Goal: Information Seeking & Learning: Learn about a topic

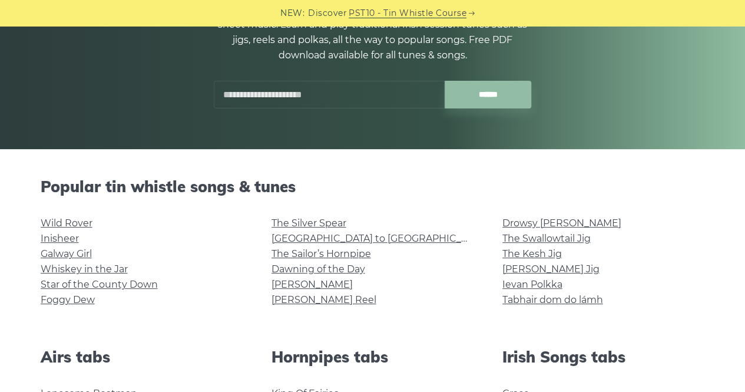
scroll to position [163, 0]
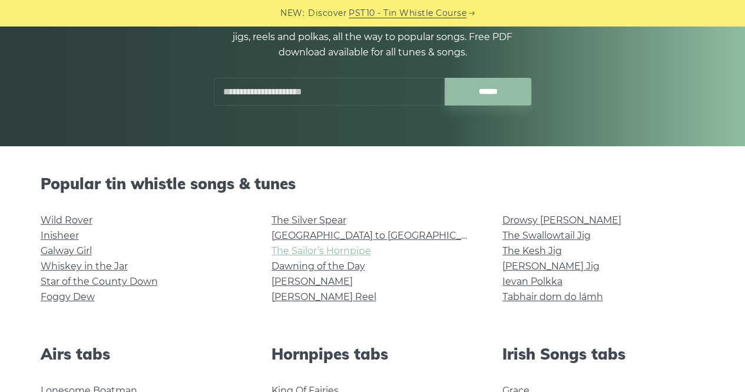
click at [310, 250] on link "The Sailor’s Hornpipe" at bounding box center [320, 250] width 99 height 11
click at [305, 236] on link "[GEOGRAPHIC_DATA] to [GEOGRAPHIC_DATA]" at bounding box center [379, 235] width 217 height 11
click at [74, 268] on link "Whiskey in the Jar" at bounding box center [84, 265] width 87 height 11
click at [294, 250] on link "The Sailor’s Hornpipe" at bounding box center [320, 250] width 99 height 11
click at [86, 297] on link "Foggy Dew" at bounding box center [68, 296] width 54 height 11
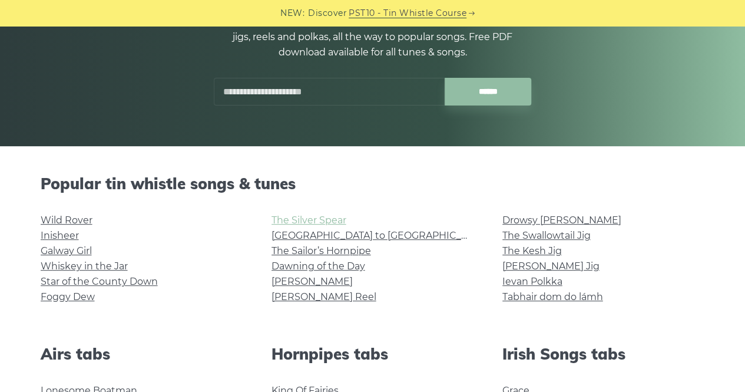
click at [334, 222] on link "The Silver Spear" at bounding box center [308, 219] width 75 height 11
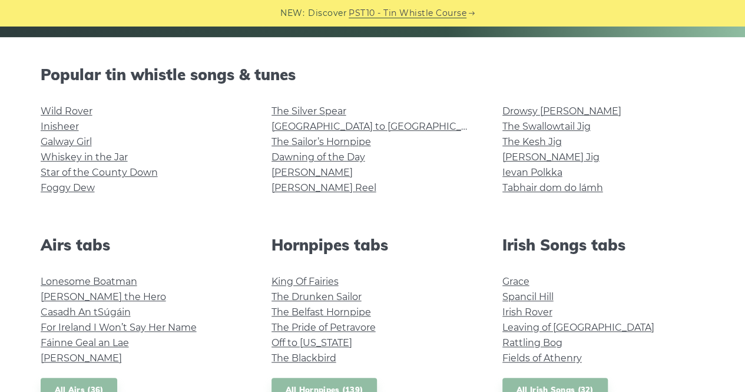
scroll to position [273, 0]
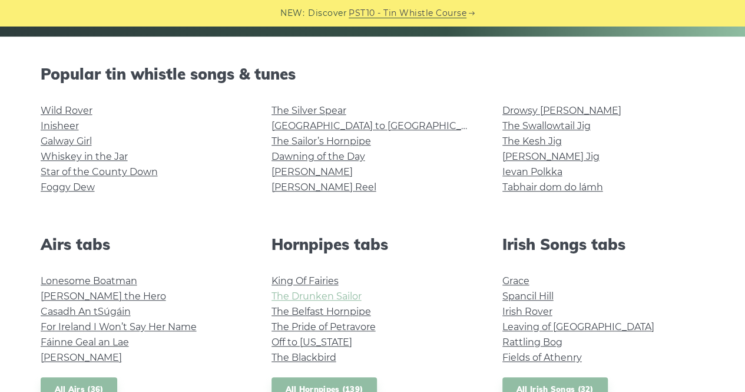
click at [296, 296] on link "The Drunken Sailor" at bounding box center [316, 295] width 90 height 11
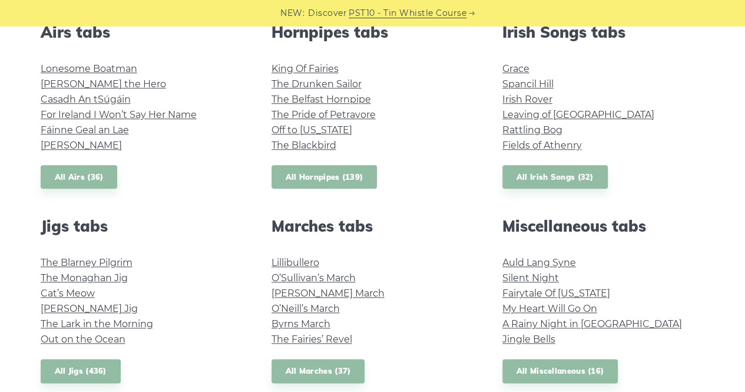
scroll to position [489, 0]
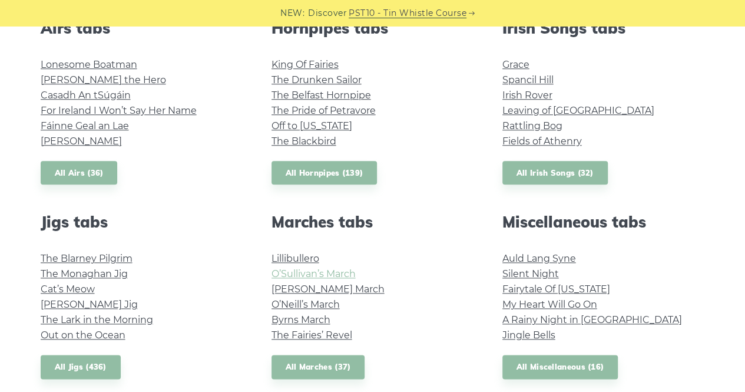
click at [316, 273] on link "O’Sullivan’s March" at bounding box center [313, 273] width 84 height 11
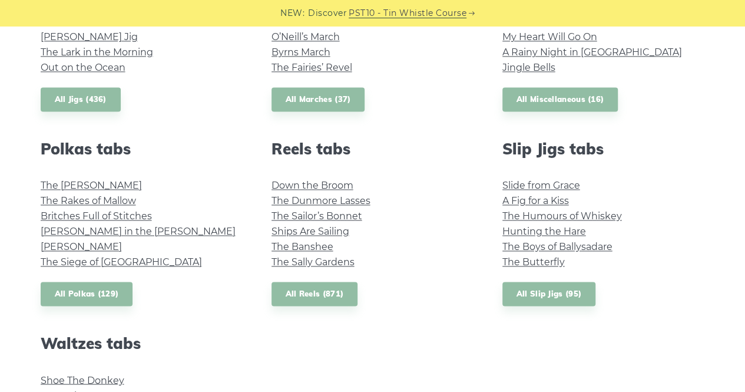
scroll to position [757, 0]
click at [104, 197] on link "The Rakes of Mallow" at bounding box center [88, 199] width 95 height 11
click at [559, 231] on link "Hunting the Hare" at bounding box center [544, 230] width 84 height 11
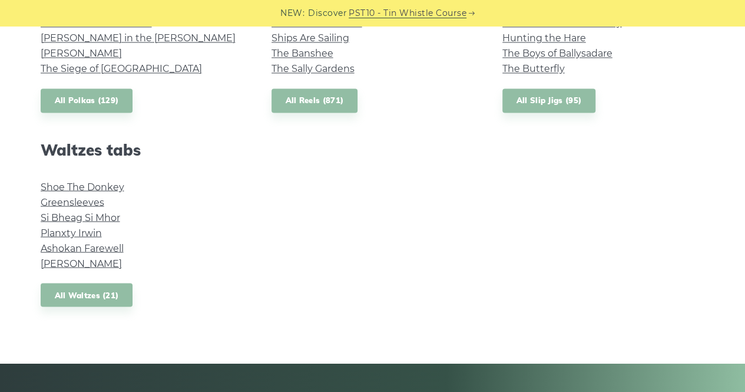
scroll to position [953, 0]
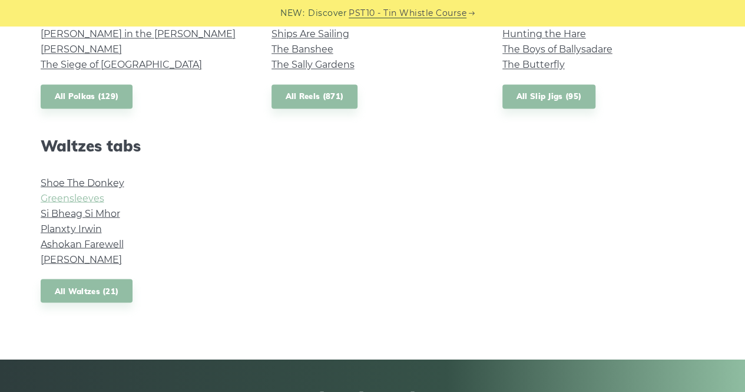
click at [86, 198] on link "Greensleeves" at bounding box center [73, 197] width 64 height 11
click at [88, 242] on link "Ashokan Farewell" at bounding box center [82, 243] width 83 height 11
click at [73, 208] on link "Si­ Bheag Si­ Mhor" at bounding box center [80, 212] width 79 height 11
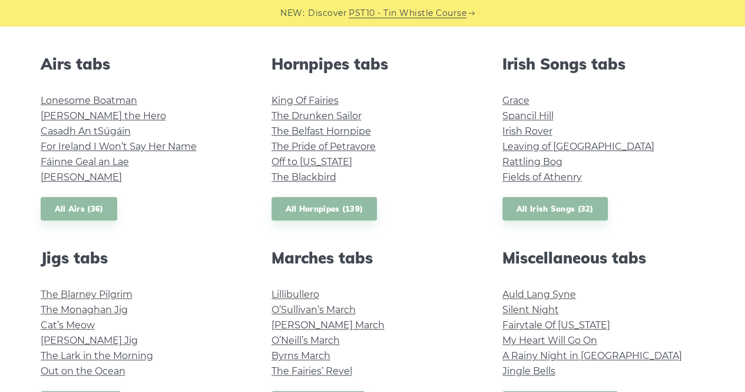
scroll to position [452, 0]
click at [307, 376] on link "The Fairies’ Revel" at bounding box center [311, 371] width 81 height 11
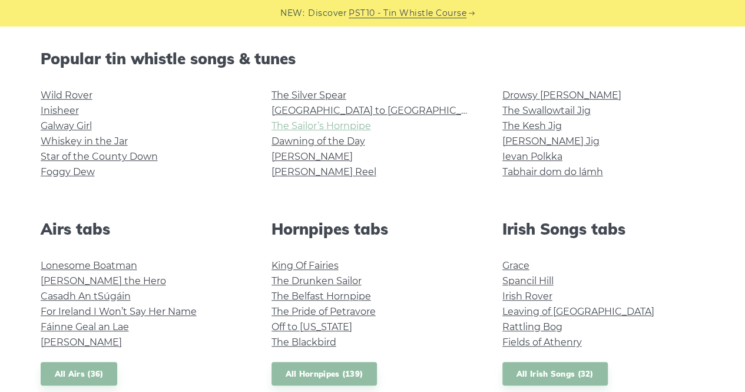
click at [324, 129] on link "The Sailor’s Hornpipe" at bounding box center [320, 125] width 99 height 11
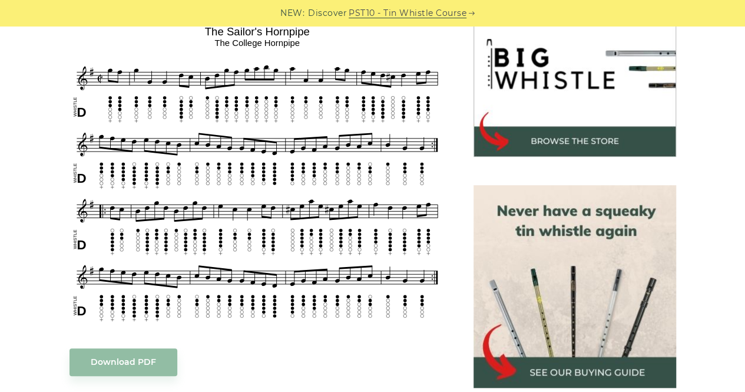
scroll to position [384, 0]
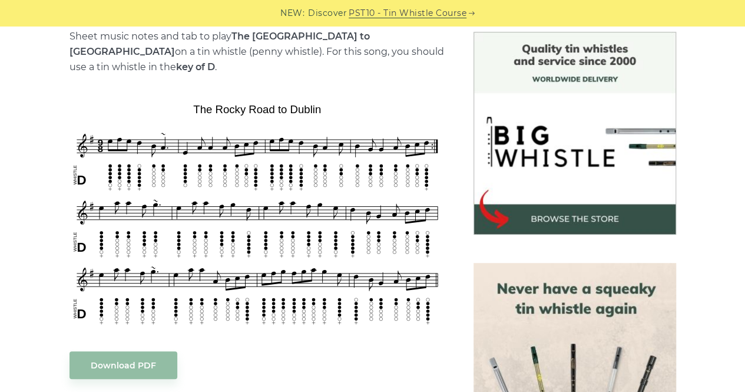
scroll to position [306, 0]
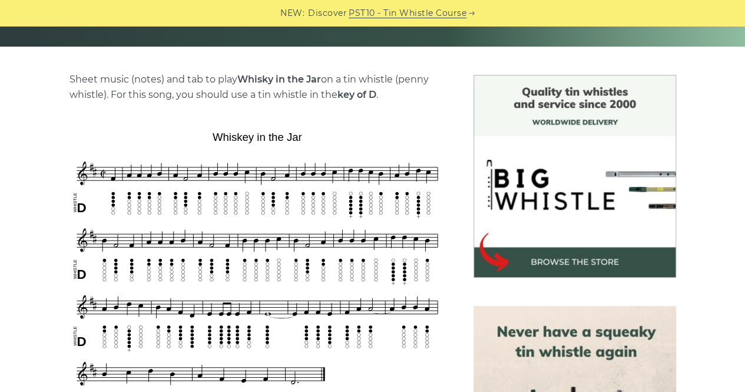
scroll to position [336, 0]
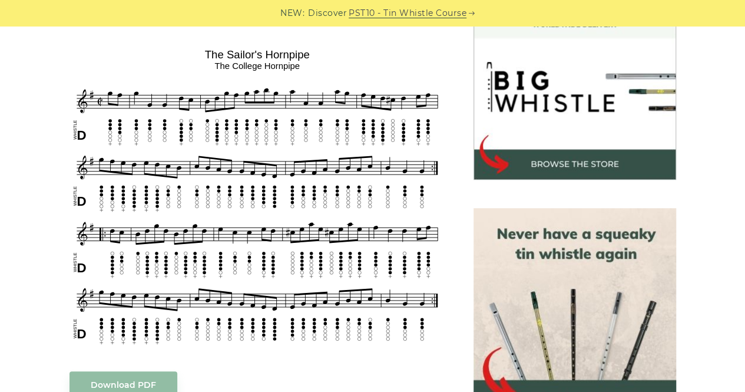
scroll to position [362, 0]
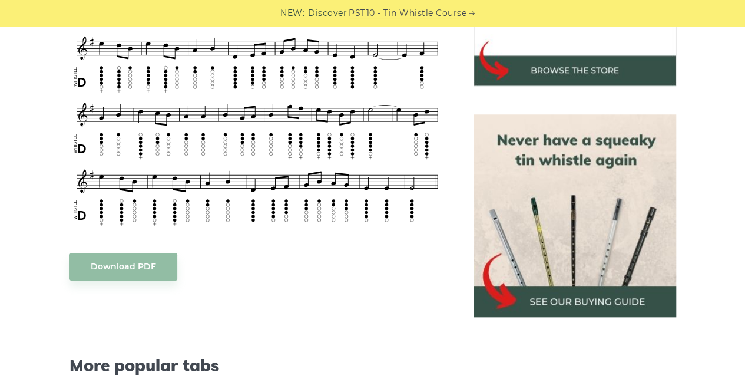
scroll to position [457, 0]
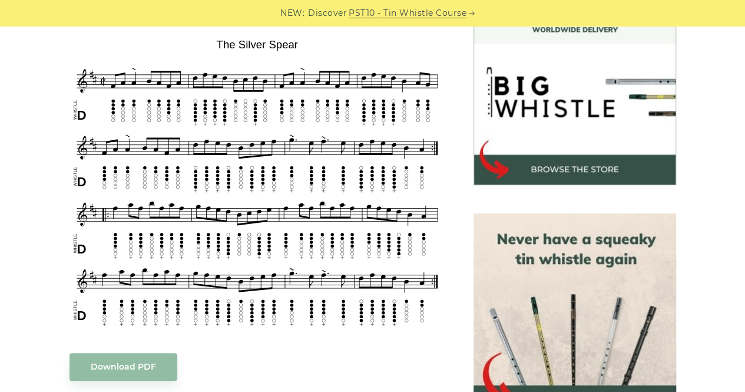
scroll to position [356, 0]
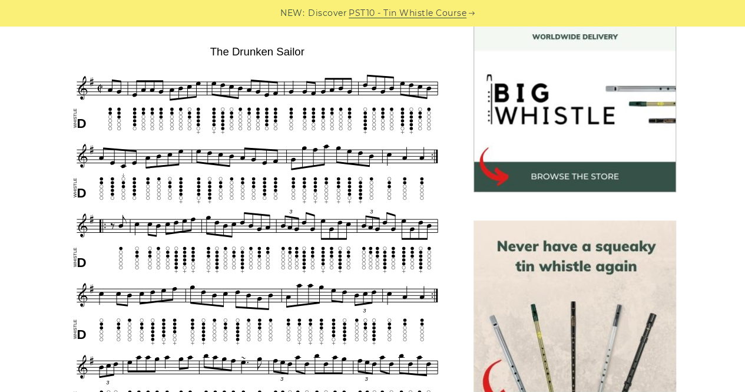
scroll to position [349, 0]
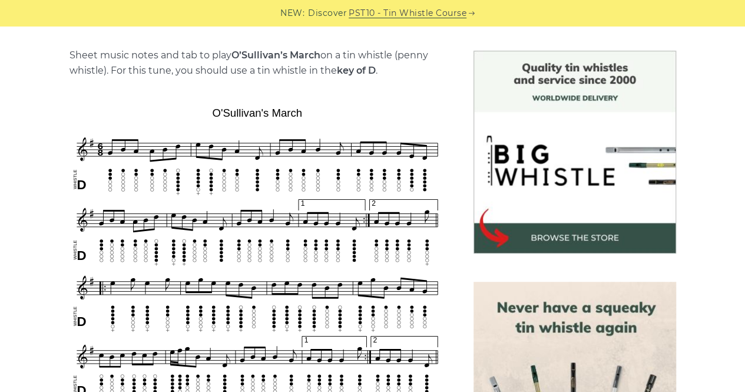
scroll to position [287, 0]
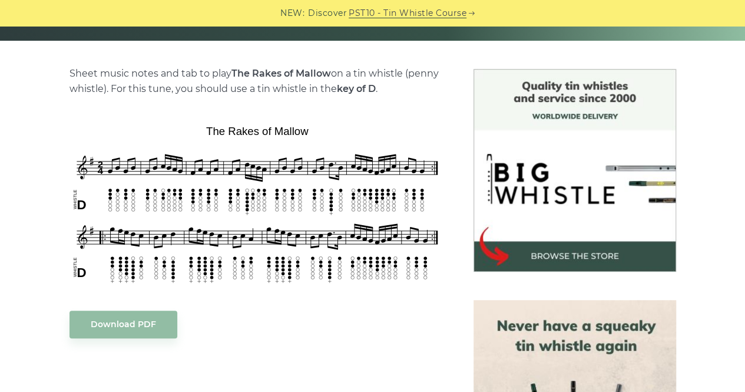
scroll to position [297, 0]
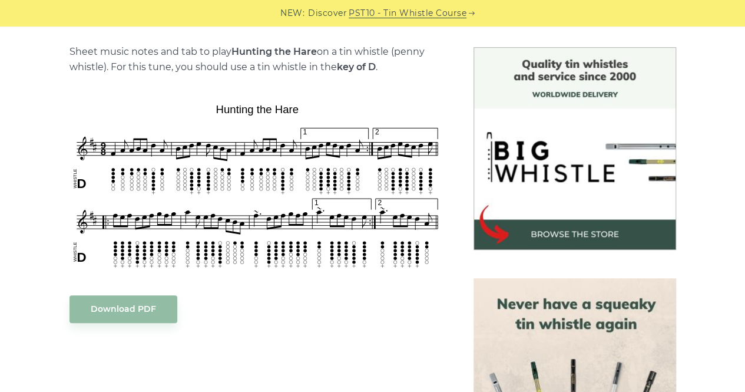
scroll to position [293, 0]
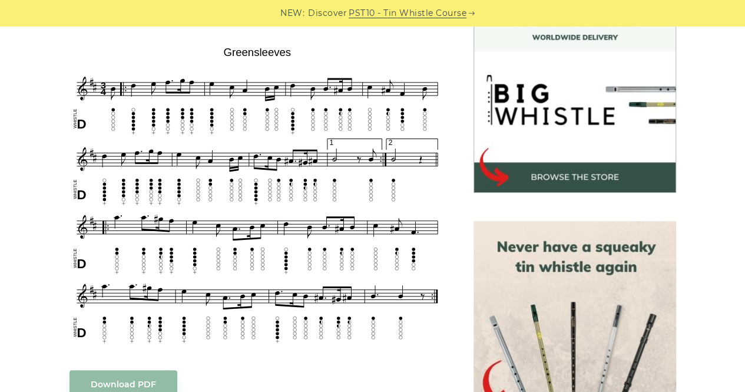
scroll to position [354, 0]
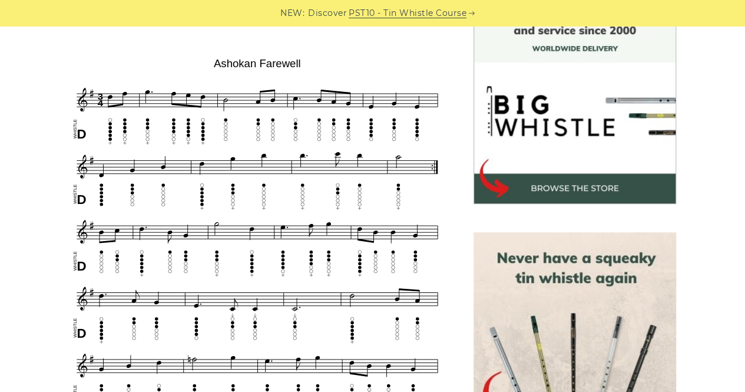
scroll to position [337, 0]
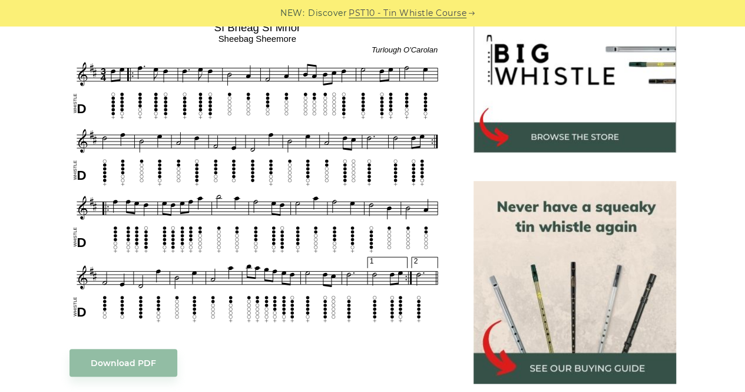
scroll to position [384, 0]
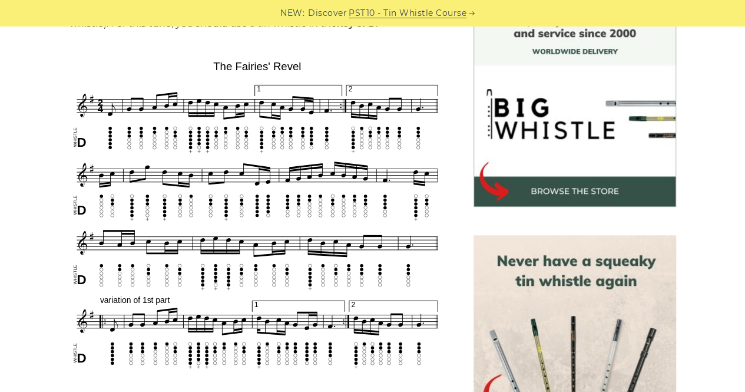
scroll to position [356, 0]
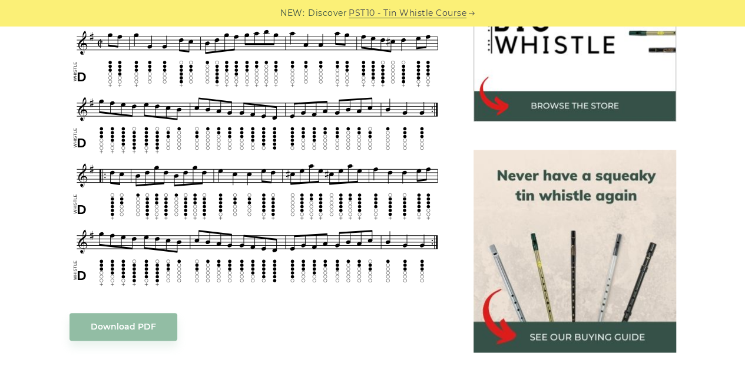
scroll to position [402, 0]
